Goal: Task Accomplishment & Management: Manage account settings

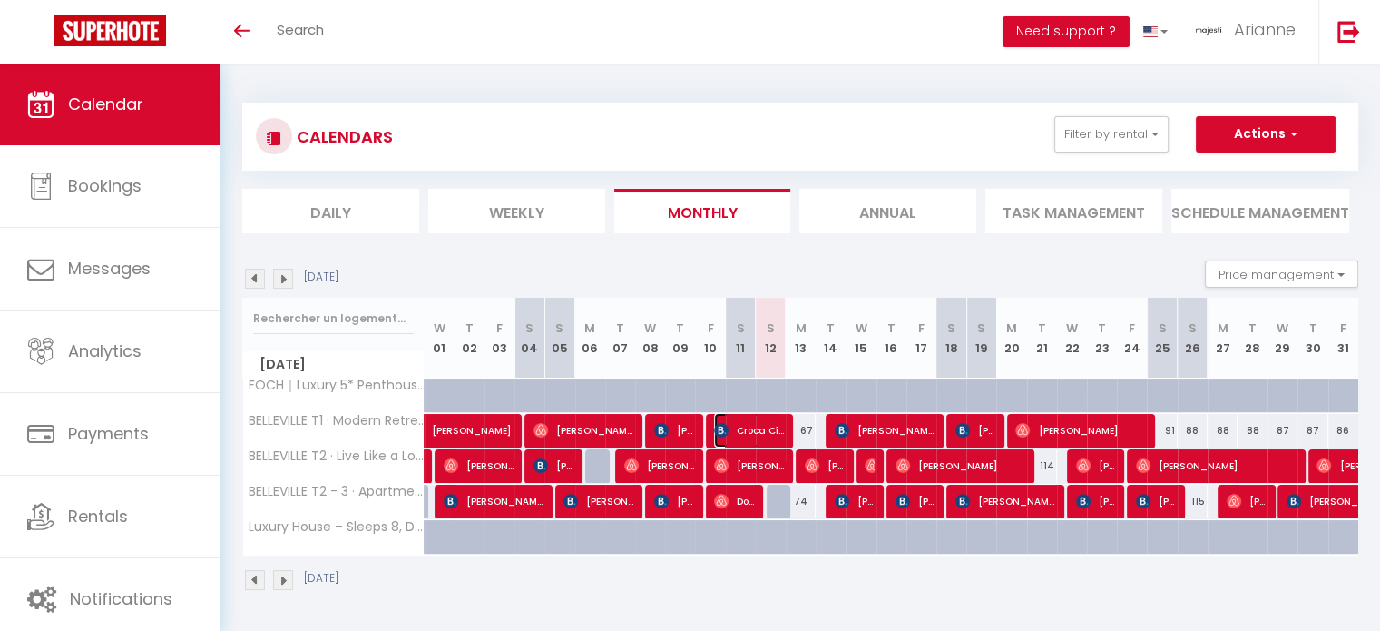
click at [775, 437] on span "Croca Cíntia" at bounding box center [749, 430] width 70 height 34
select select "OK"
select select "KO"
select select "0"
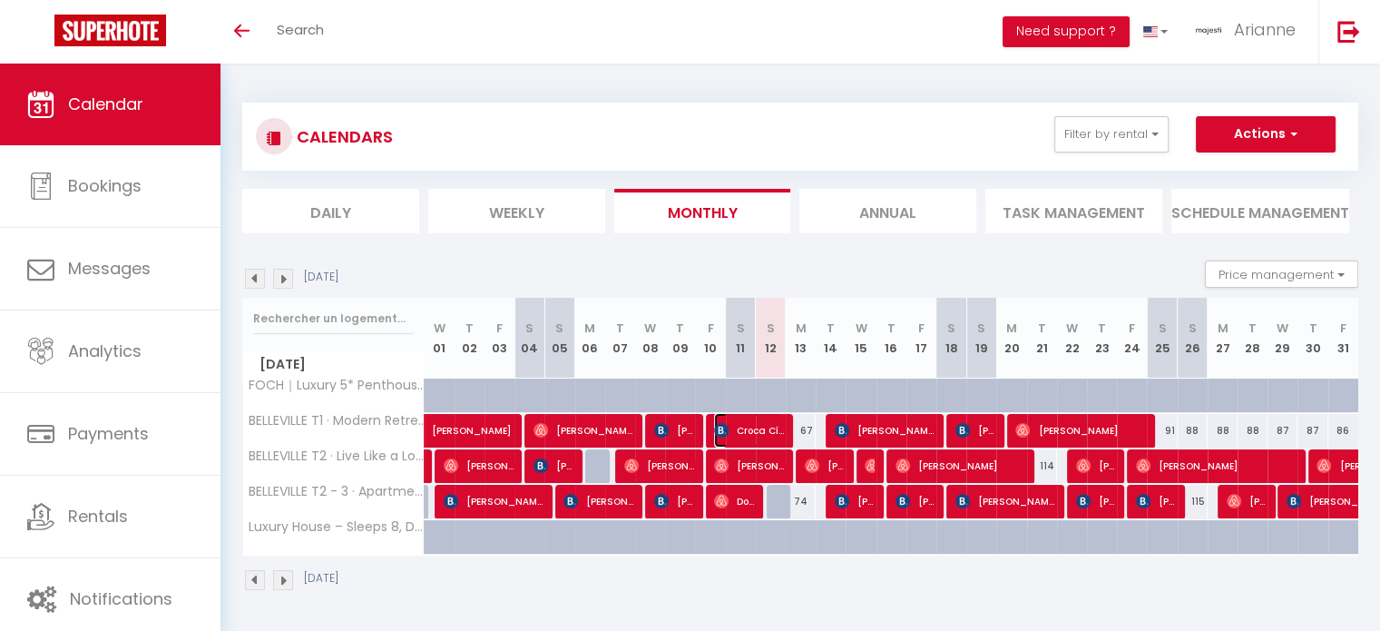
select select "1"
select select
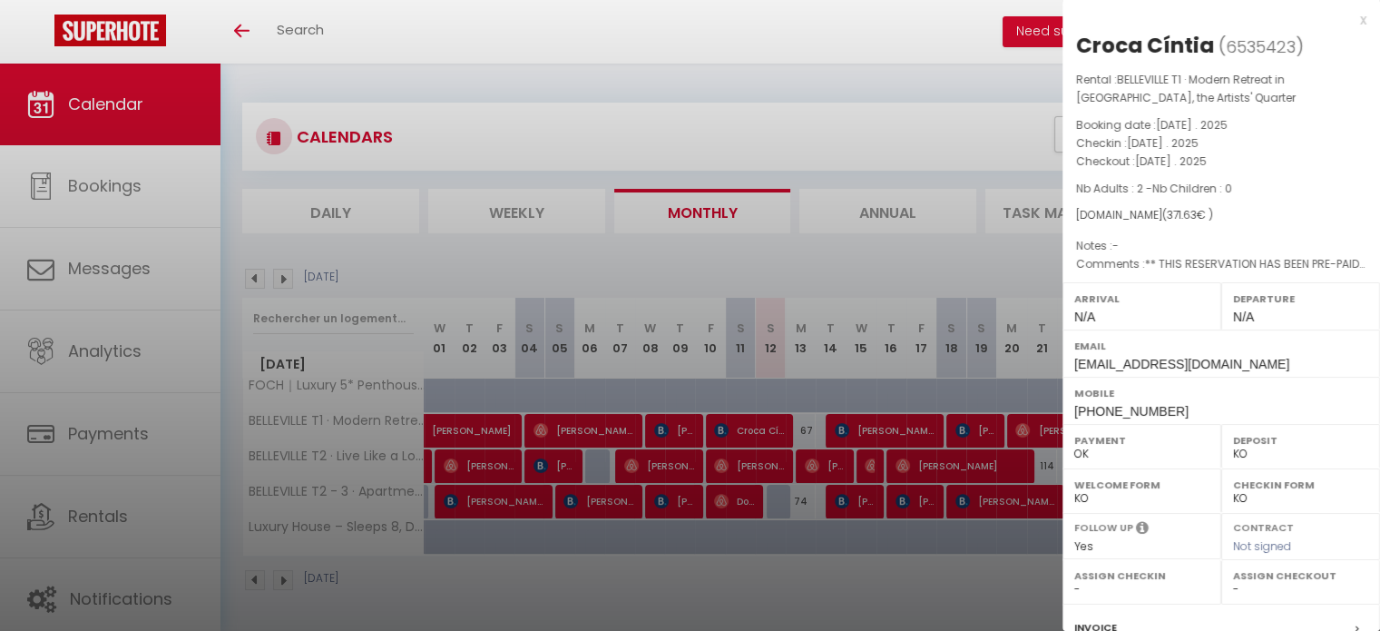
click at [777, 461] on div at bounding box center [690, 315] width 1380 height 631
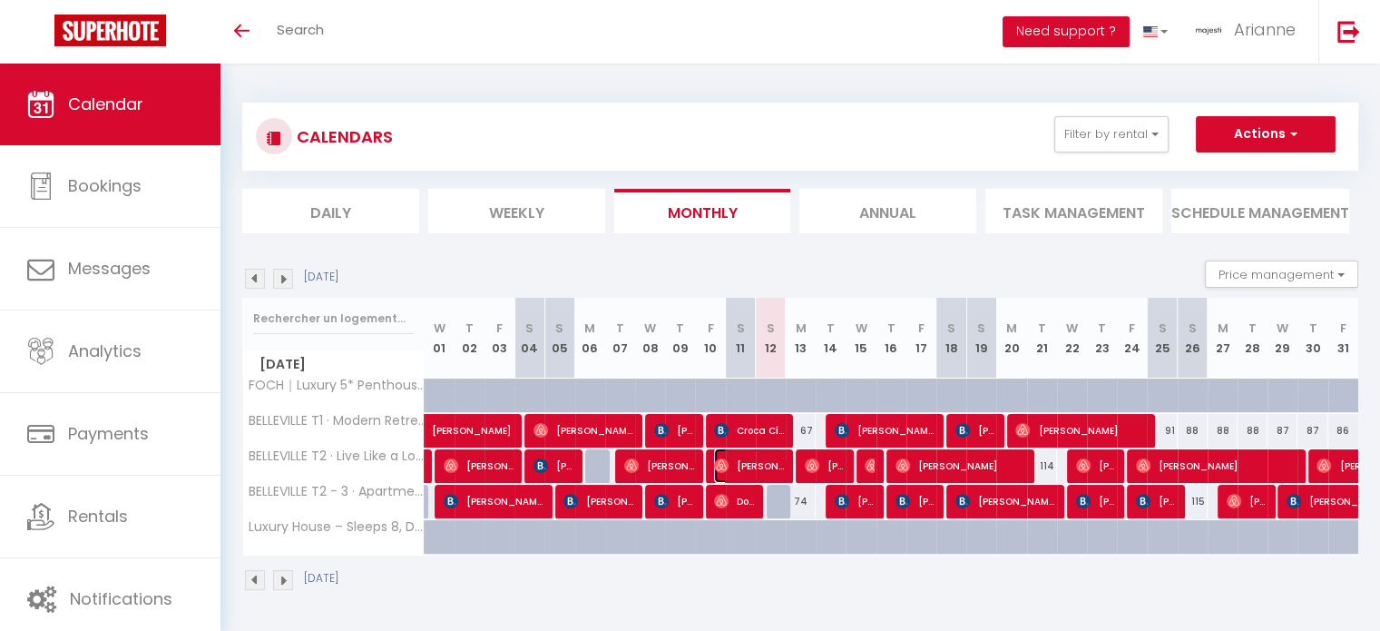
click at [777, 461] on span "[PERSON_NAME]" at bounding box center [749, 465] width 70 height 34
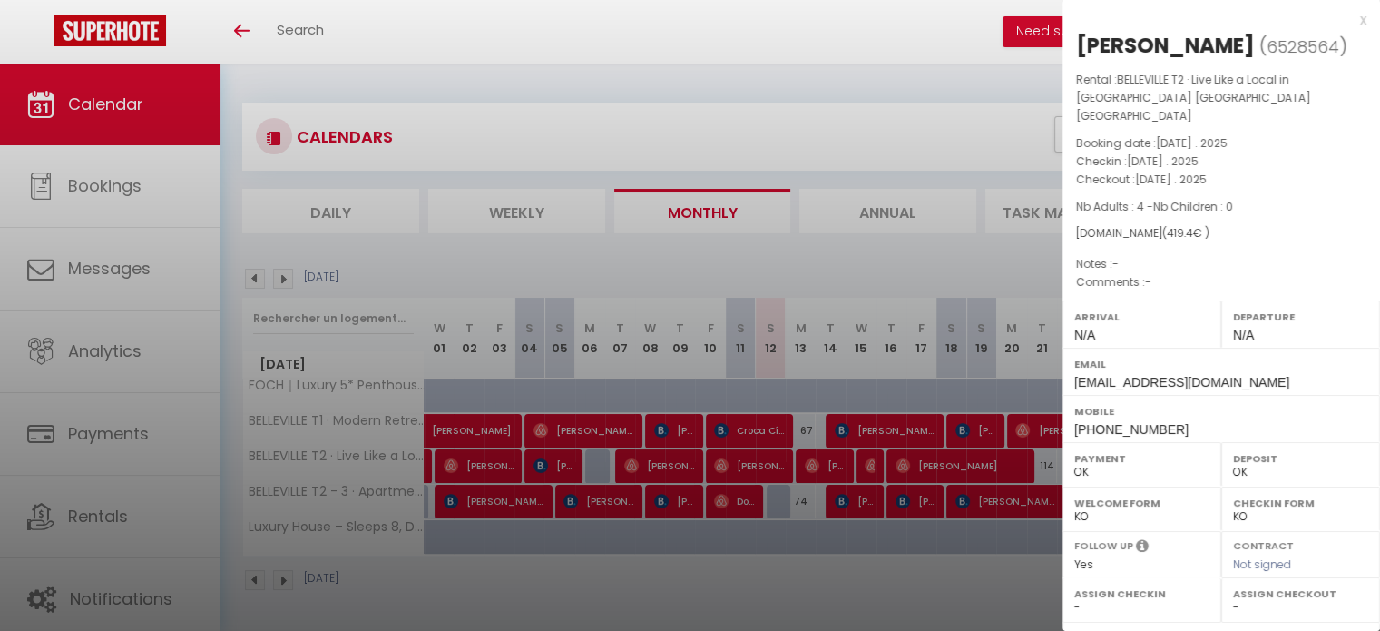
click at [802, 597] on div at bounding box center [690, 315] width 1380 height 631
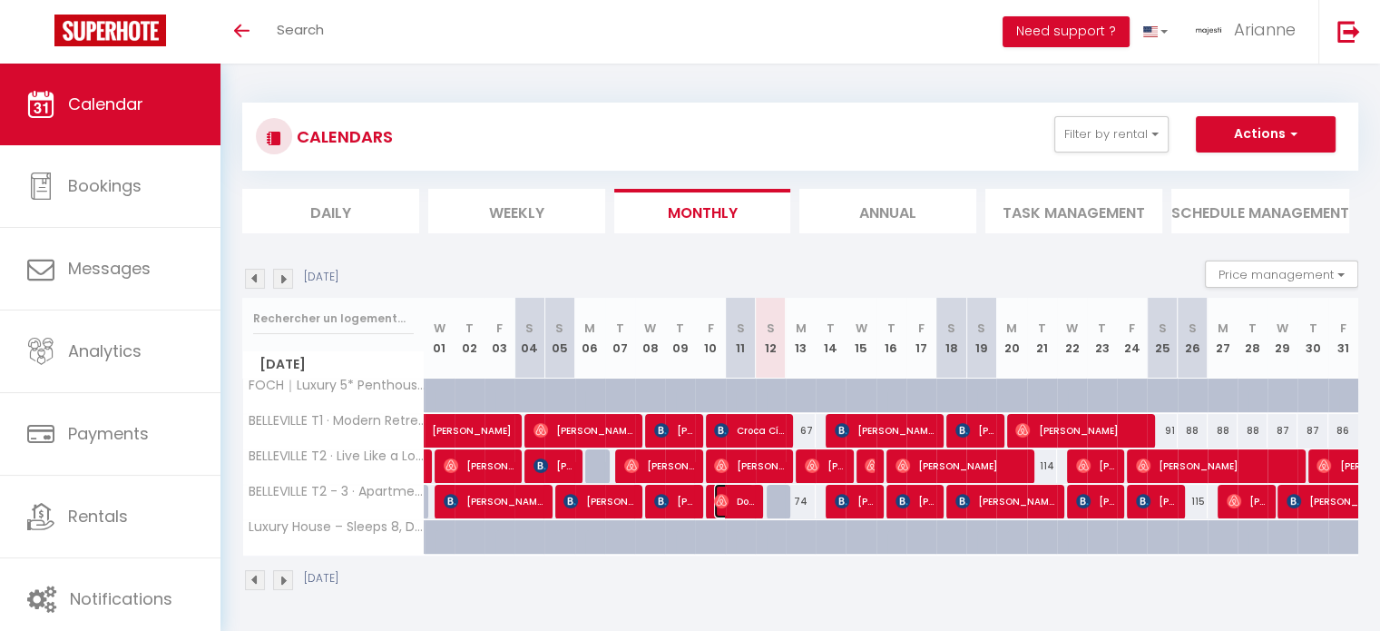
click at [737, 500] on span "Domitille Bourgeais" at bounding box center [734, 501] width 40 height 34
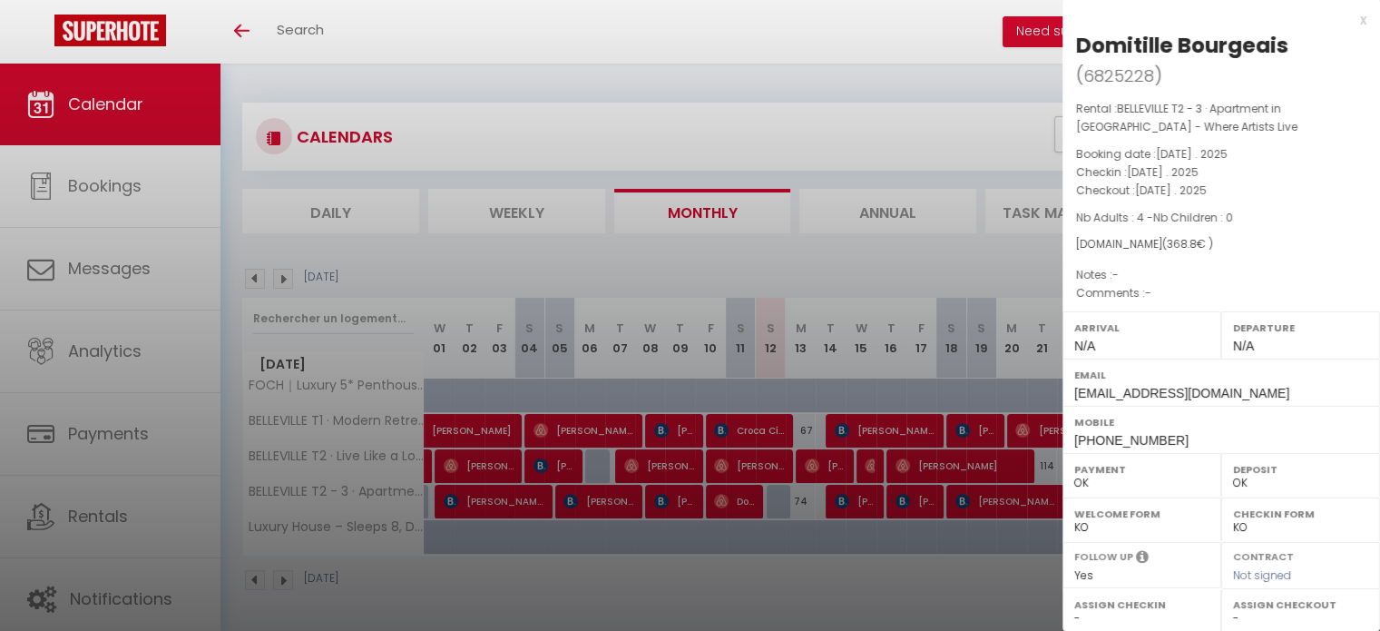
click at [800, 554] on div at bounding box center [690, 315] width 1380 height 631
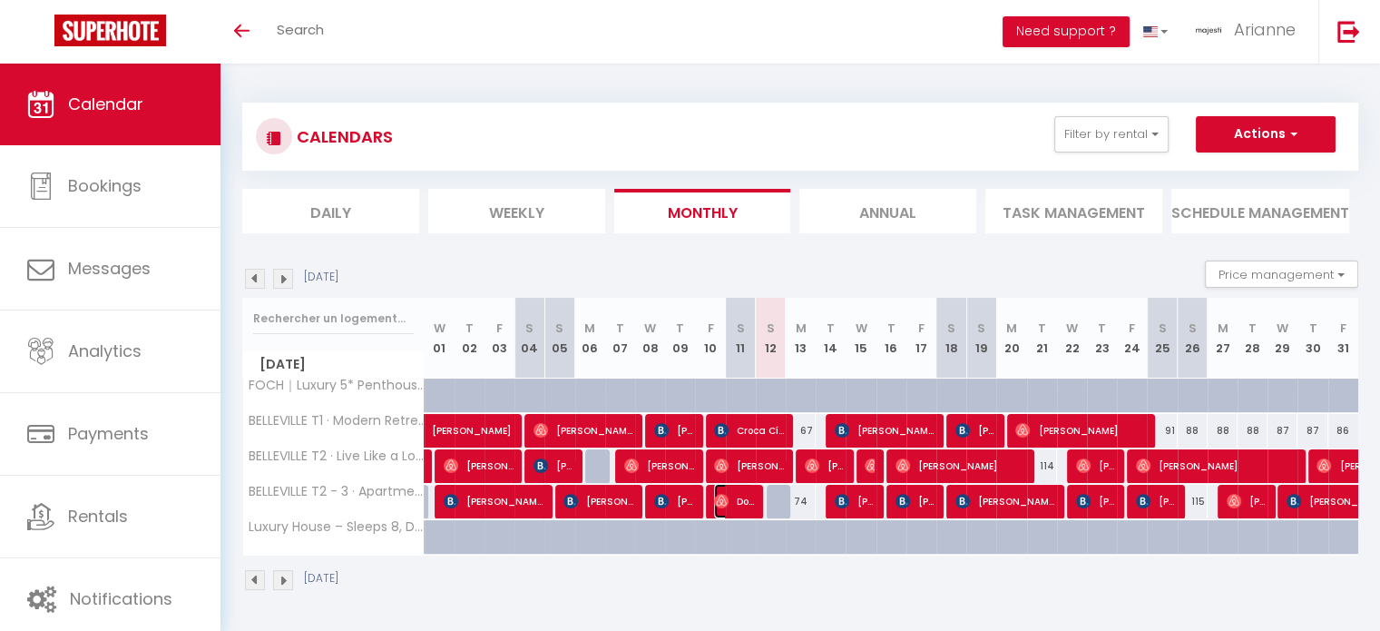
click at [739, 498] on span "Domitille Bourgeais" at bounding box center [734, 501] width 40 height 34
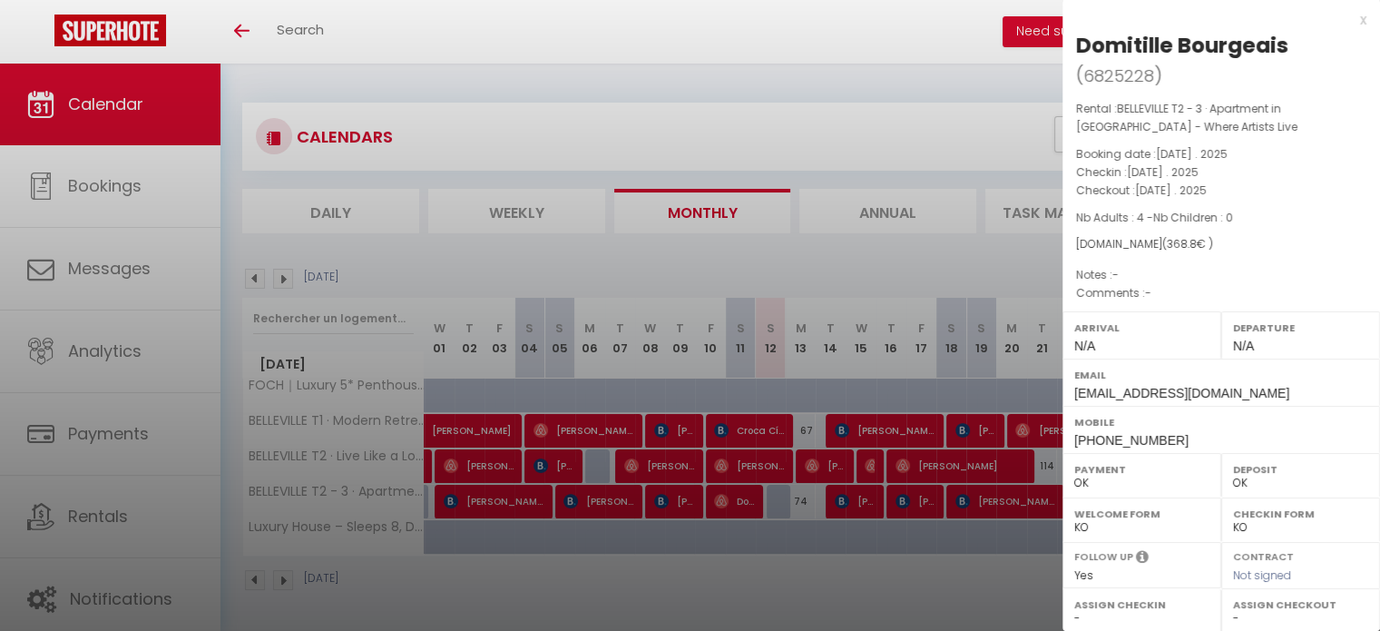
click at [898, 109] on div at bounding box center [690, 315] width 1380 height 631
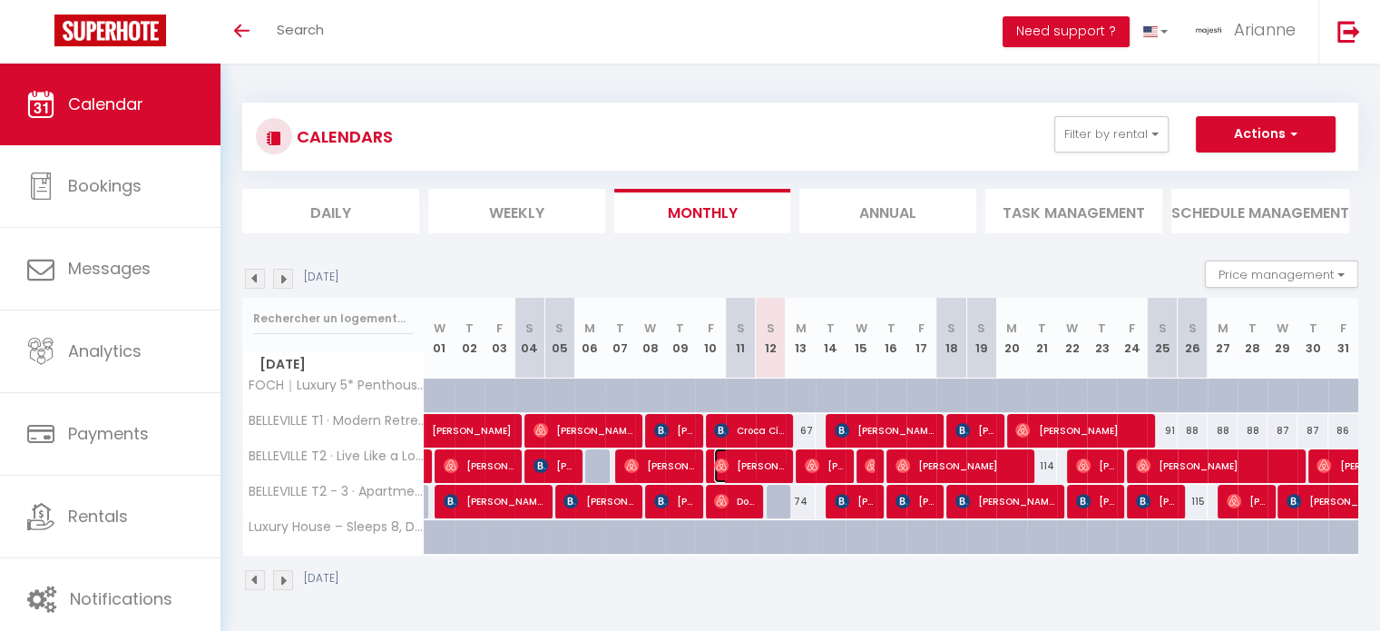
click at [772, 459] on span "[PERSON_NAME]" at bounding box center [749, 465] width 70 height 34
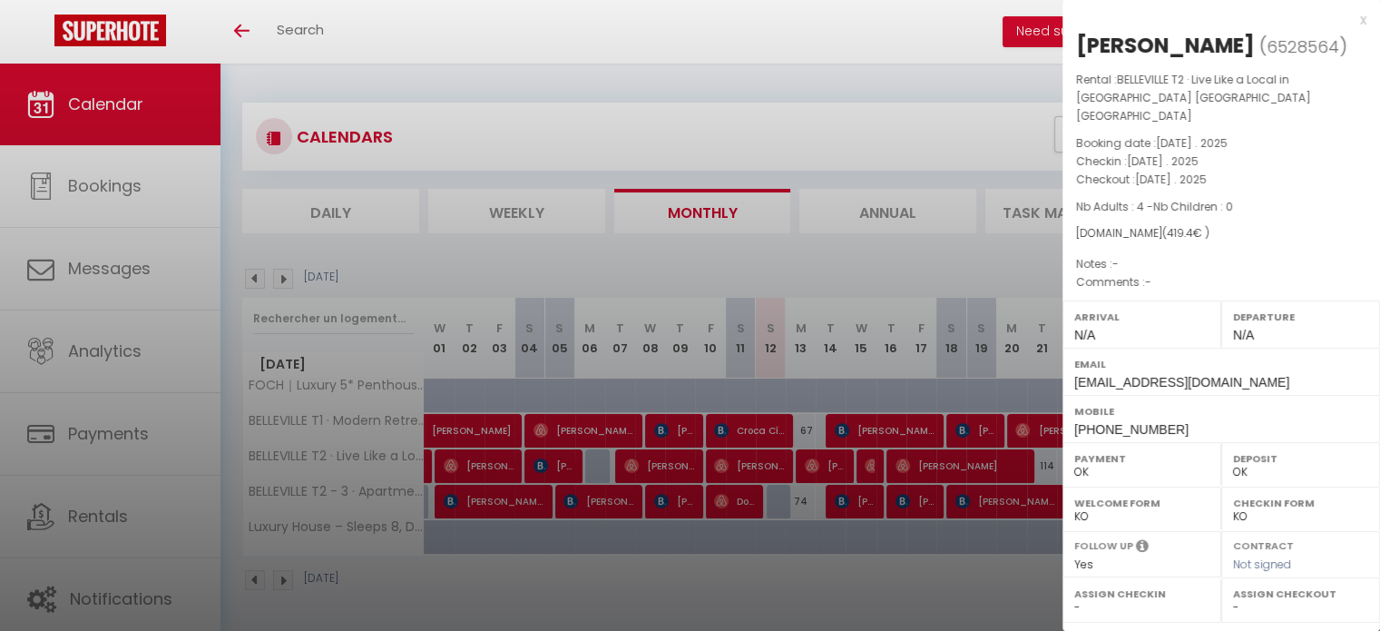
click at [774, 427] on div at bounding box center [690, 315] width 1380 height 631
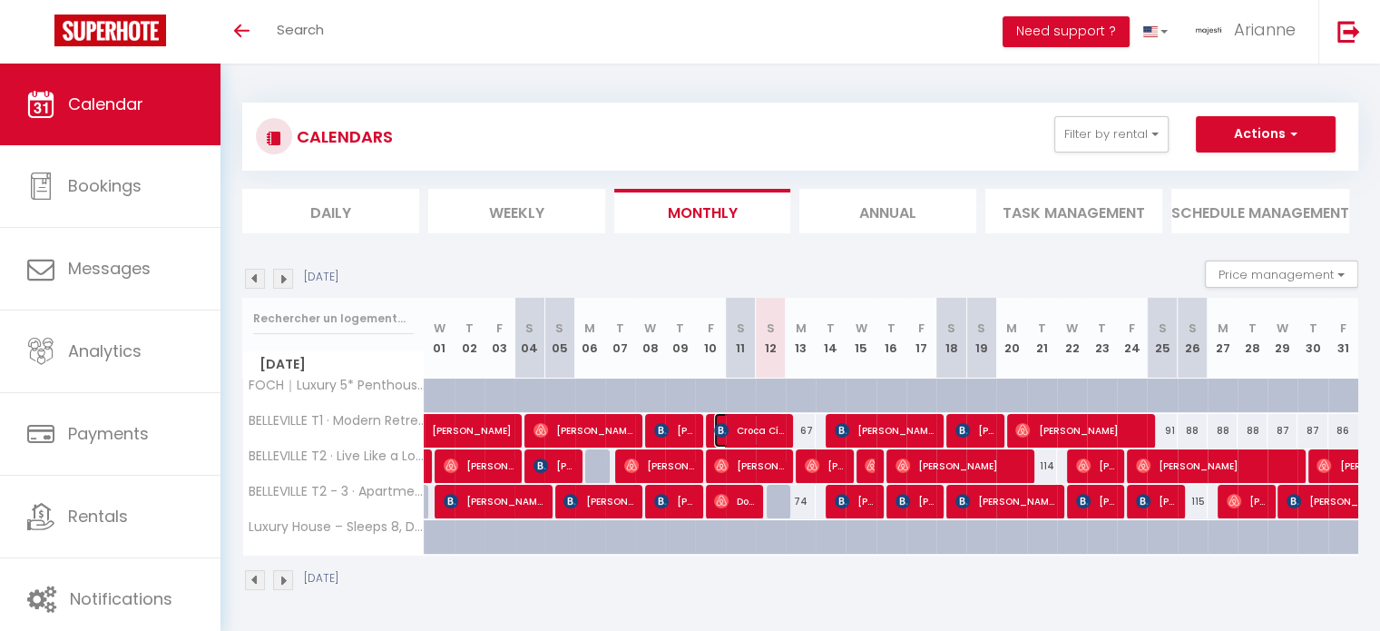
click at [774, 427] on span "Croca Cíntia" at bounding box center [749, 430] width 70 height 34
select select "KO"
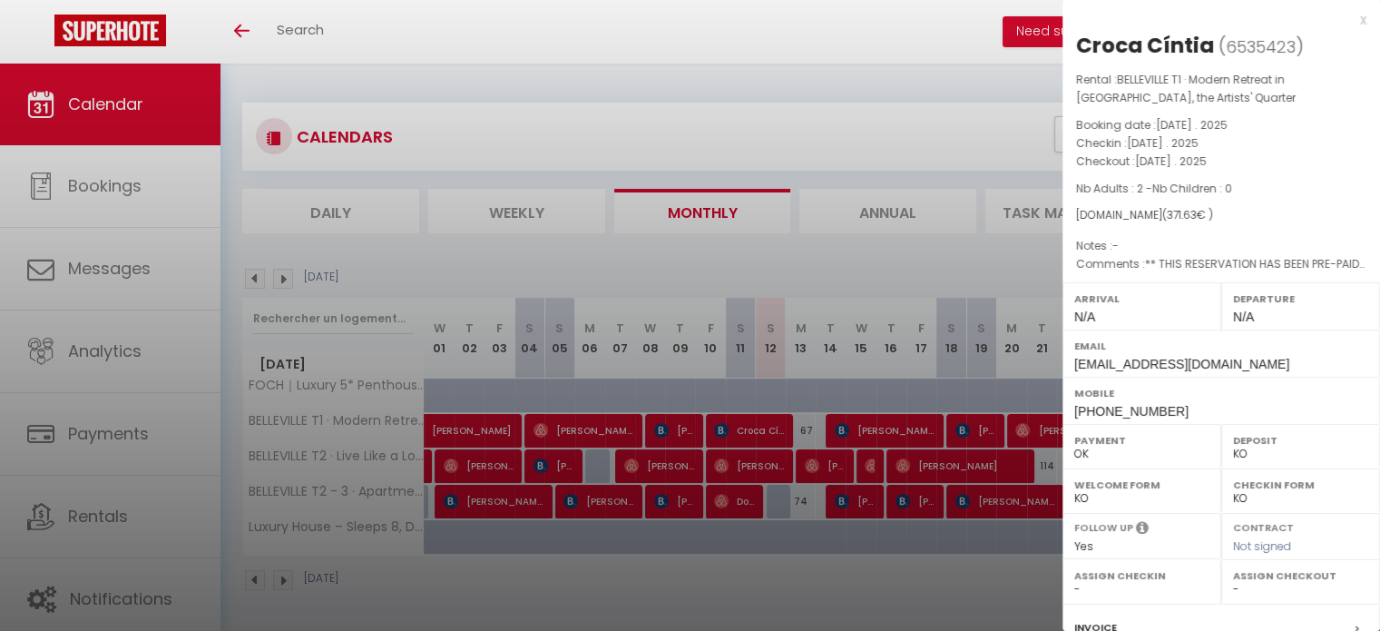
click at [944, 68] on div at bounding box center [690, 315] width 1380 height 631
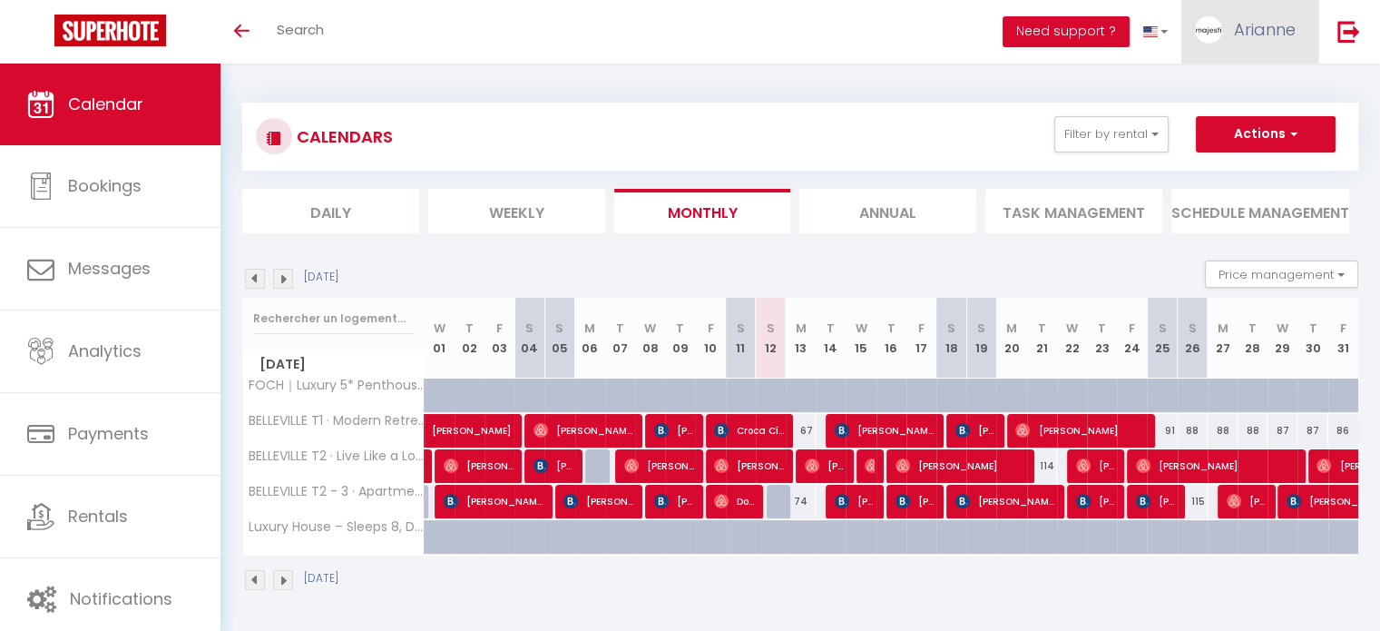
click at [1314, 40] on link "Arianne" at bounding box center [1249, 32] width 137 height 64
click at [1340, 41] on img at bounding box center [1348, 31] width 23 height 23
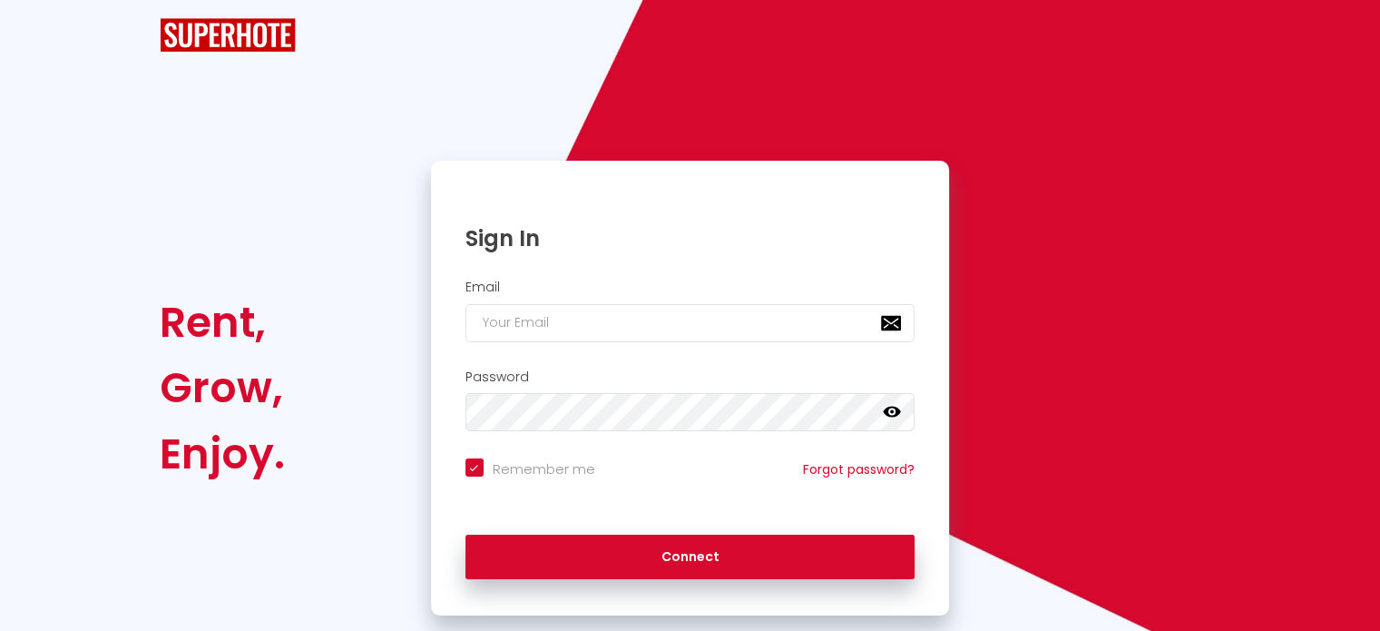
checkbox input "true"
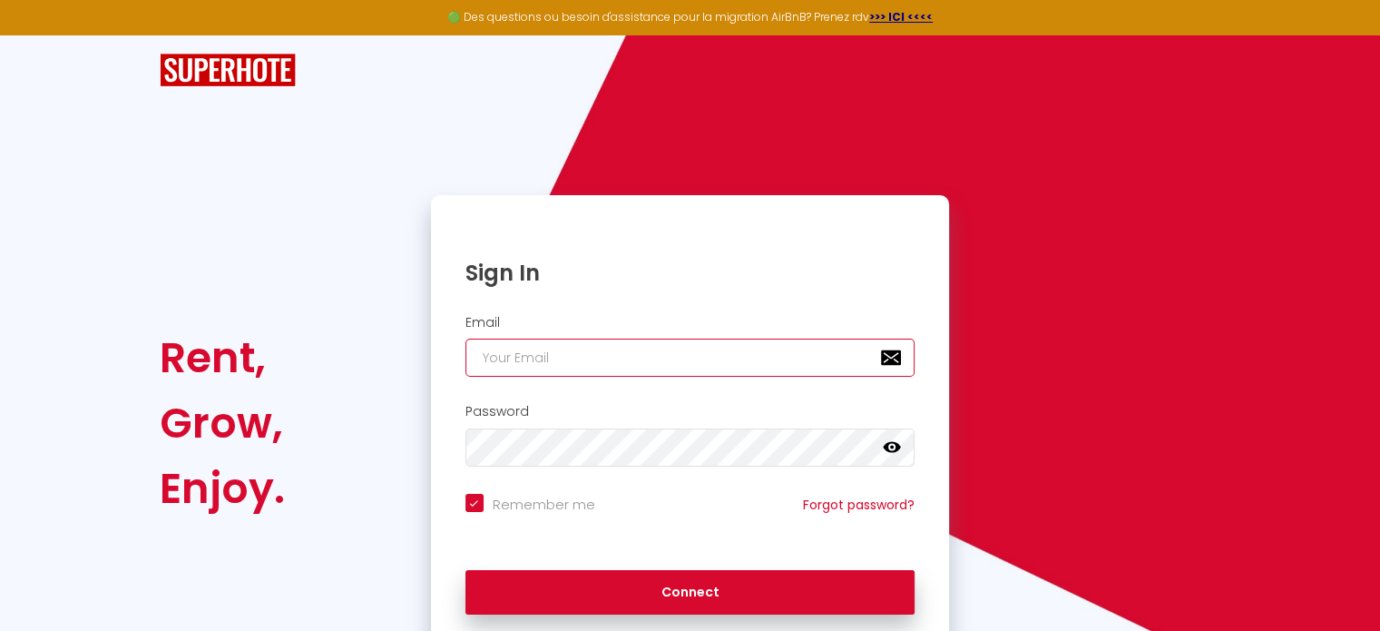
type input "[EMAIL_ADDRESS][MEDICAL_DATA][DOMAIN_NAME]"
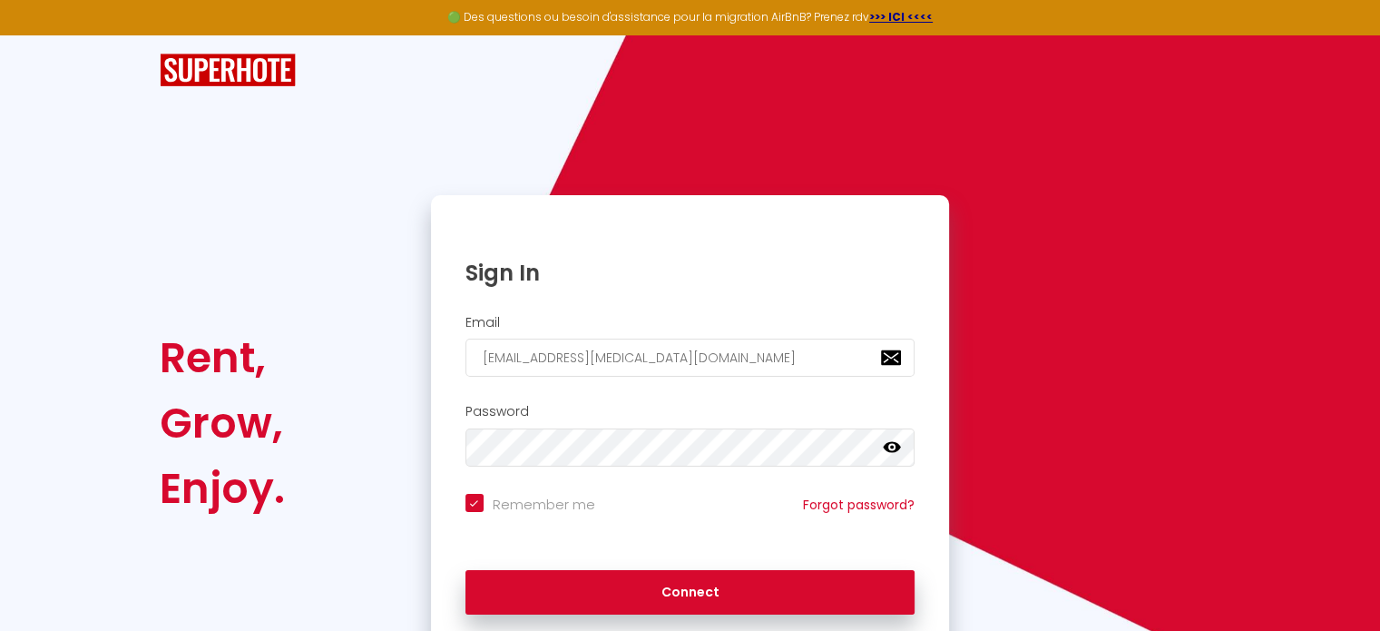
checkbox input "true"
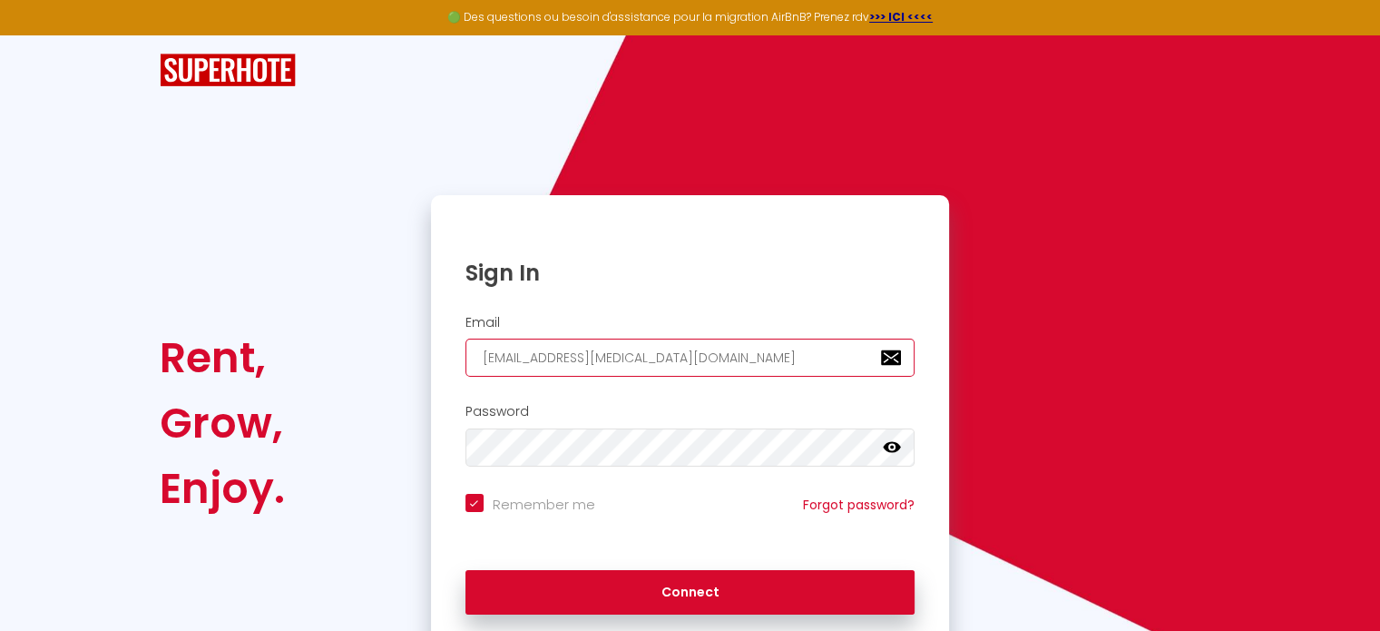
click at [748, 358] on input "[EMAIL_ADDRESS][MEDICAL_DATA][DOMAIN_NAME]" at bounding box center [690, 357] width 450 height 38
type input "[EMAIL_ADDRESS][MEDICAL_DATA][DOMAIN_NAME]"
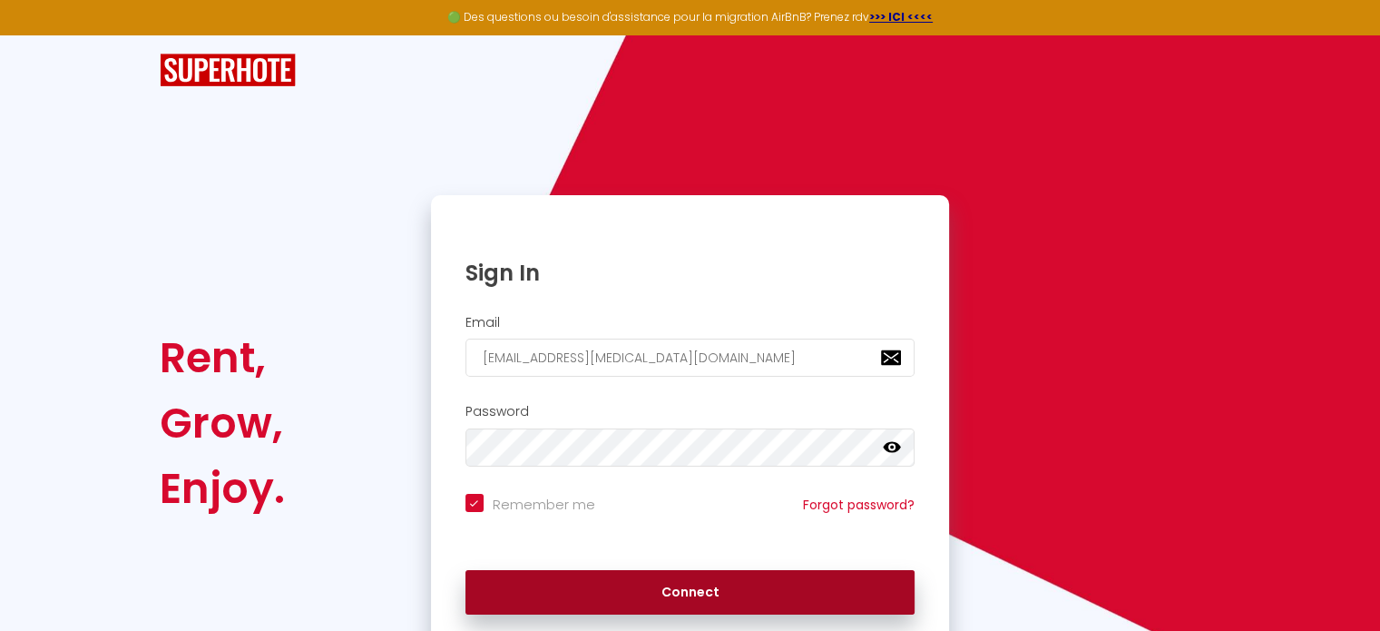
click at [675, 597] on button "Connect" at bounding box center [690, 592] width 450 height 45
checkbox input "true"
